Goal: Check status: Check status

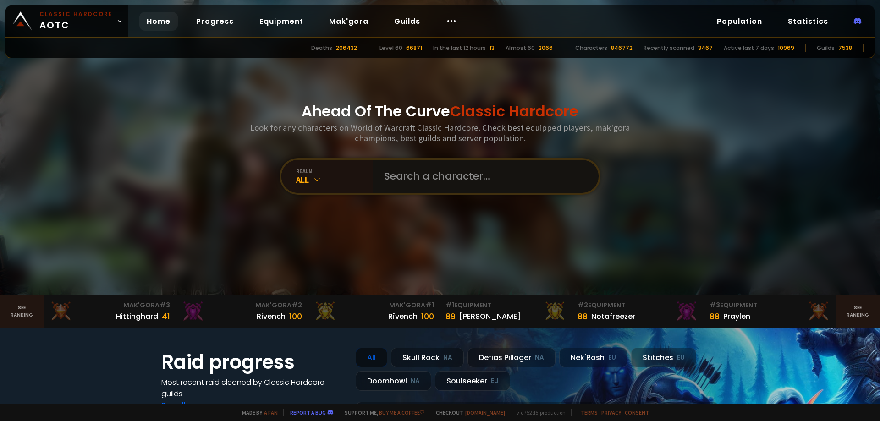
click at [436, 175] on input "text" at bounding box center [482, 176] width 209 height 33
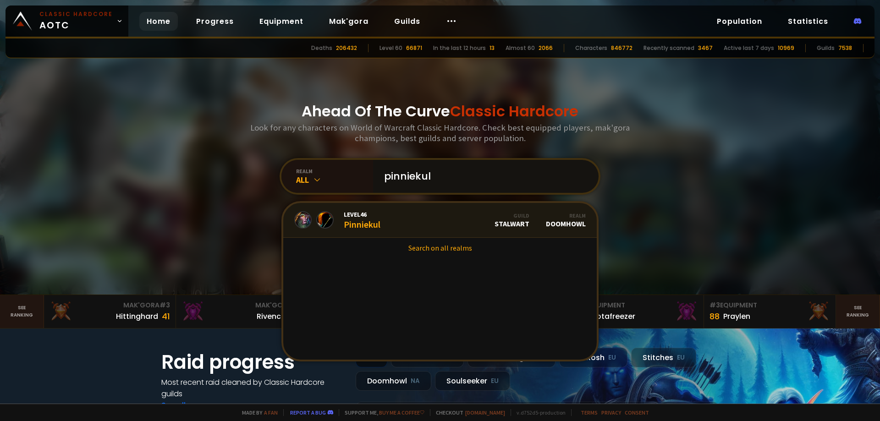
type input "pinniekul"
click at [416, 214] on link "Level 46 Pinniekul Guild Stalwart Realm Doomhowl" at bounding box center [439, 220] width 313 height 35
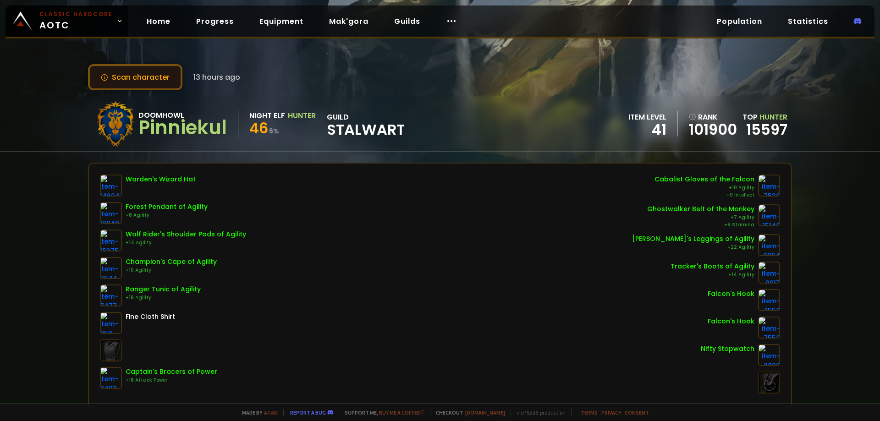
click at [143, 82] on button "Scan character" at bounding box center [135, 77] width 94 height 26
